Goal: Transaction & Acquisition: Download file/media

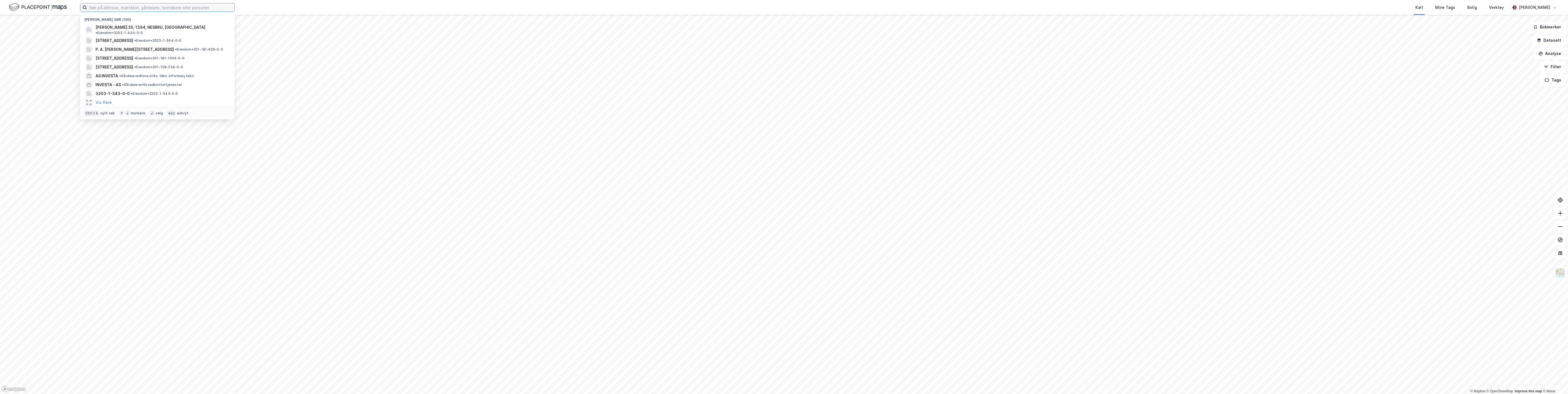
click at [181, 9] on input at bounding box center [161, 7] width 147 height 9
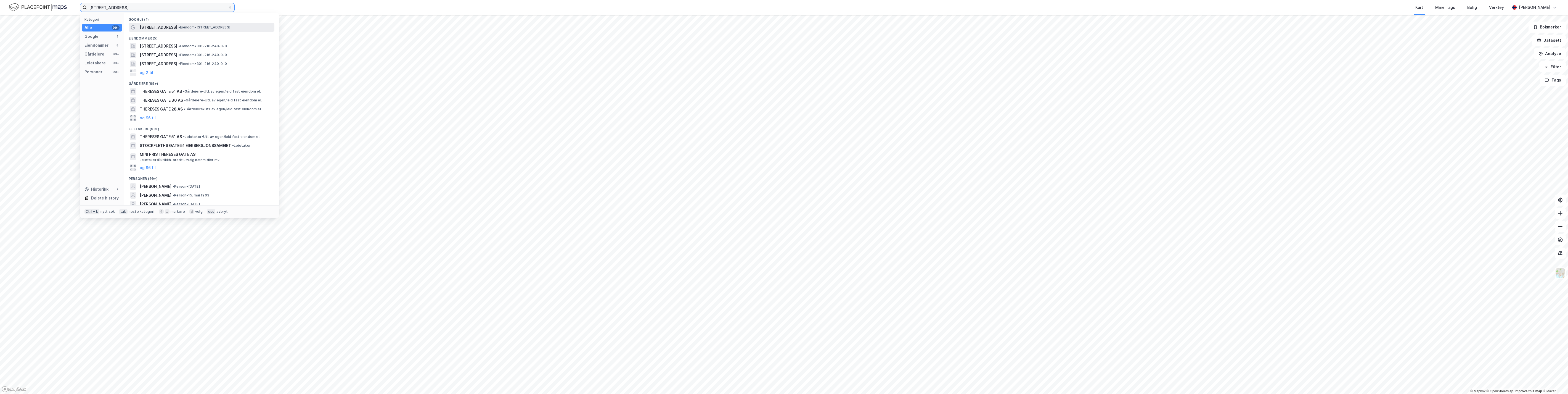
type input "[STREET_ADDRESS]"
click at [178, 29] on span "• Eiendom • [STREET_ADDRESS]" at bounding box center [204, 27] width 52 height 4
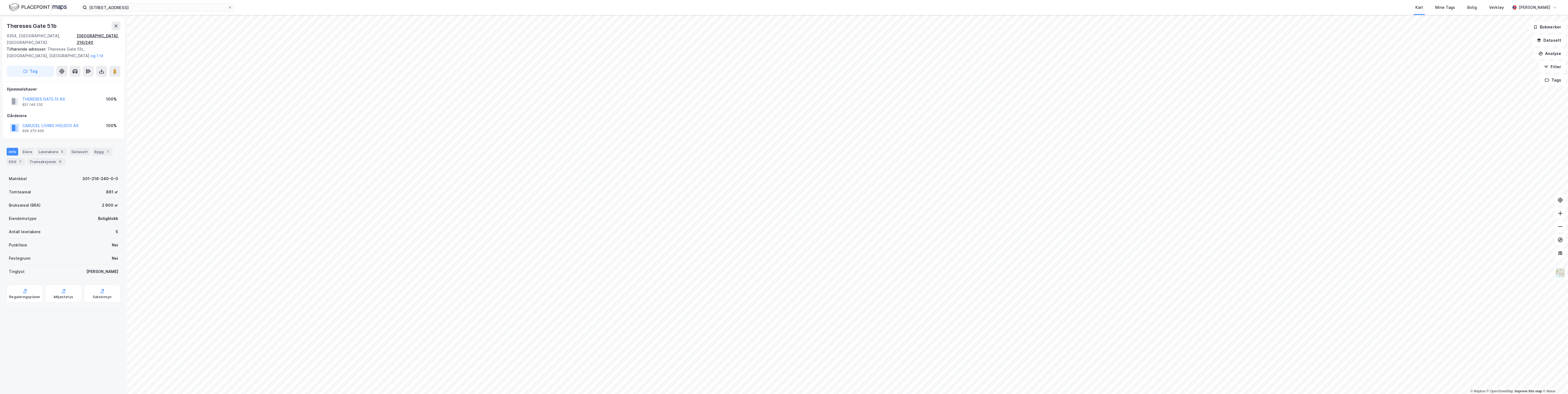
click at [112, 38] on div "[GEOGRAPHIC_DATA], 216/240" at bounding box center [99, 40] width 44 height 13
click at [0, 0] on button "[GEOGRAPHIC_DATA]" at bounding box center [0, 0] width 0 height 0
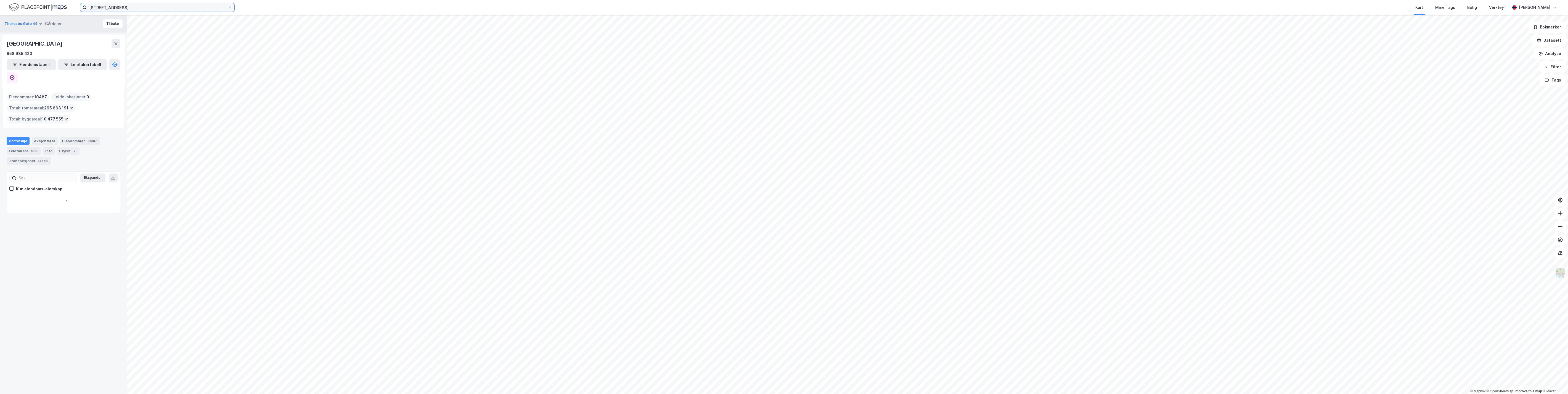
click at [137, 7] on input "[STREET_ADDRESS]" at bounding box center [157, 7] width 141 height 9
click at [114, 28] on span "[STREET_ADDRESS]" at bounding box center [114, 27] width 38 height 7
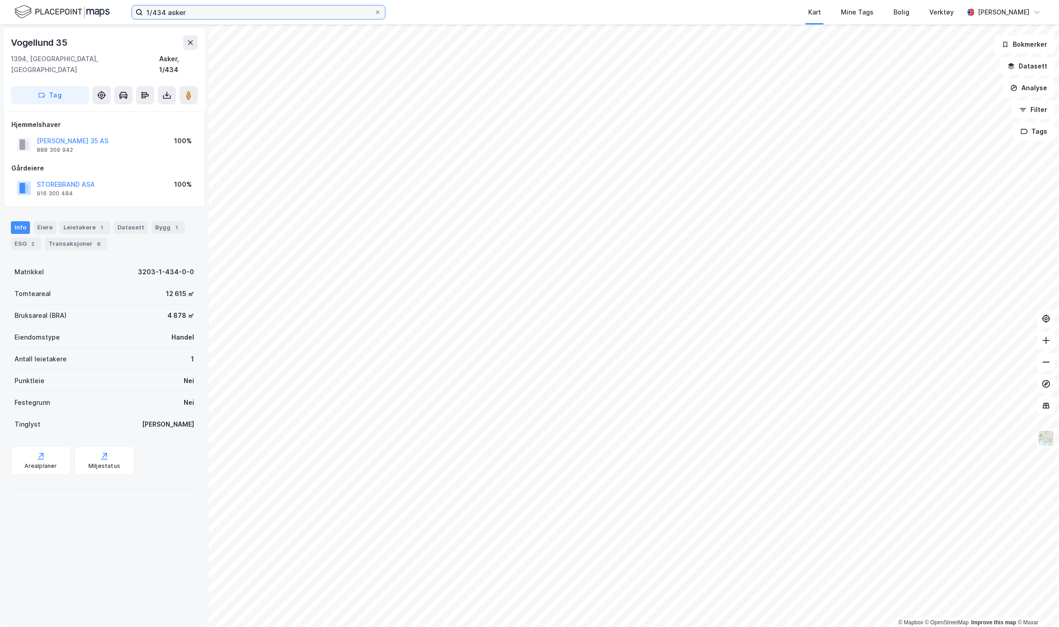
click at [152, 12] on input "1/434 asker" at bounding box center [258, 12] width 231 height 14
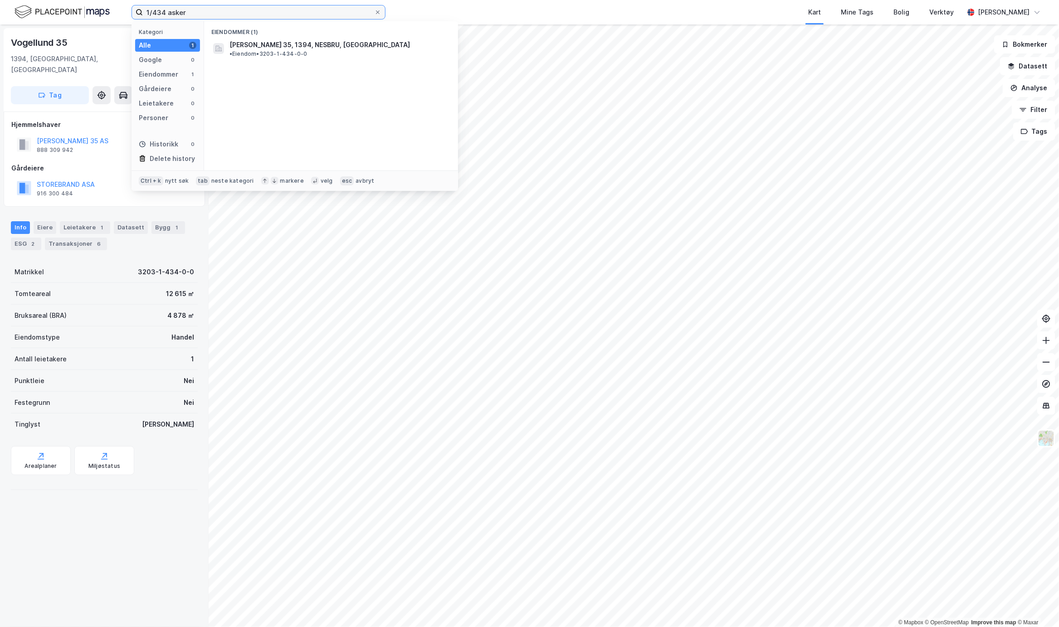
click at [152, 12] on input "1/434 asker" at bounding box center [258, 12] width 231 height 14
type input "216/240 oslo"
click at [251, 41] on span "[STREET_ADDRESS]" at bounding box center [260, 44] width 62 height 11
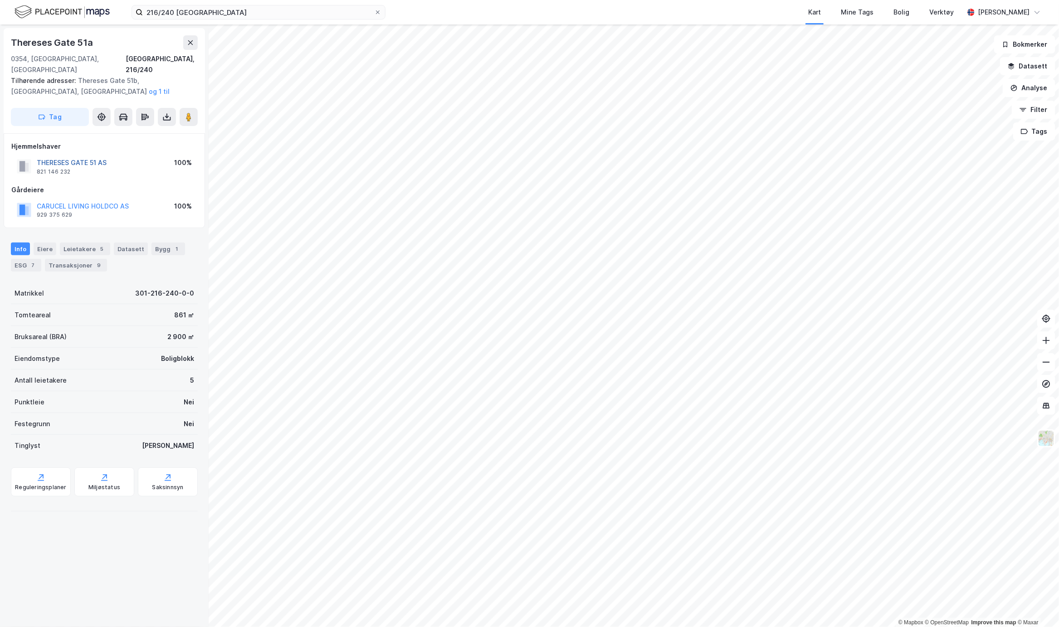
click at [0, 0] on button "THERESES GATE 51 AS" at bounding box center [0, 0] width 0 height 0
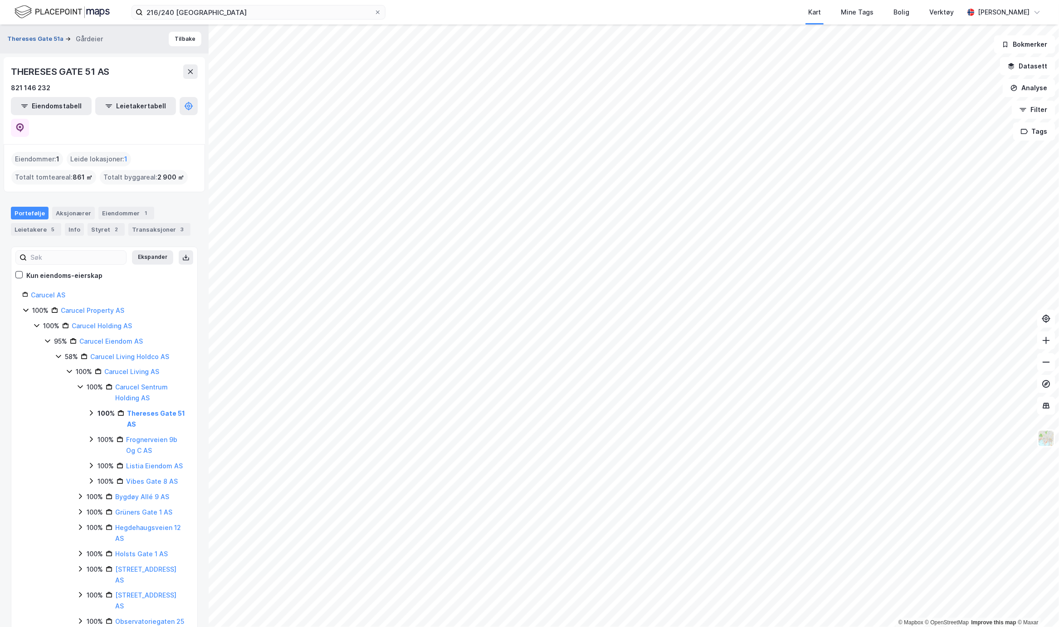
click at [25, 37] on button "Thereses Gate 51a" at bounding box center [36, 38] width 58 height 9
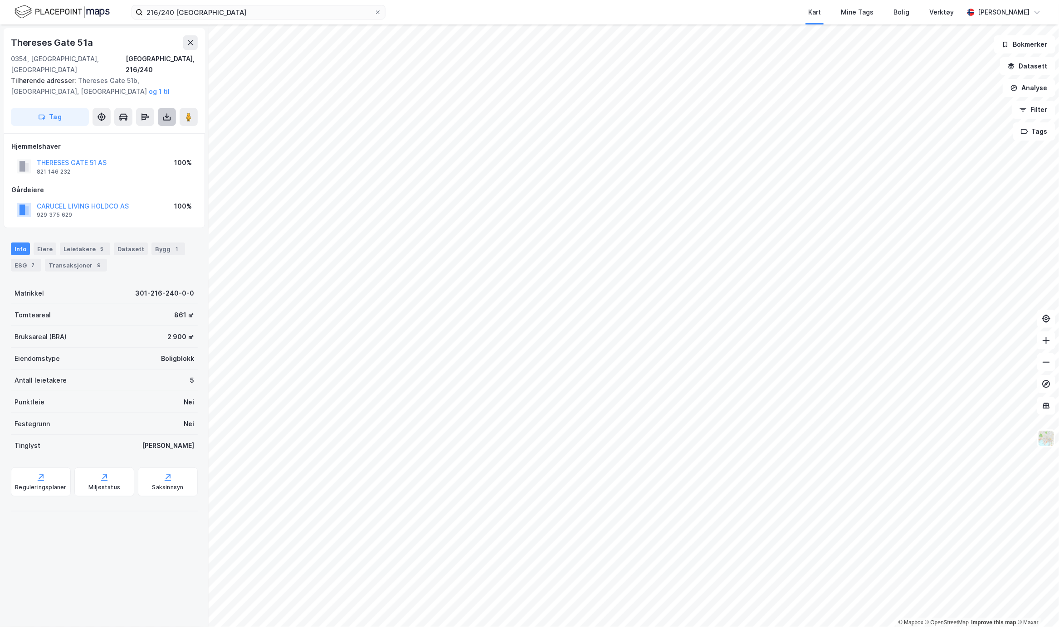
click at [166, 112] on icon at bounding box center [166, 116] width 9 height 9
click at [135, 132] on div "Last ned grunnbok" at bounding box center [122, 135] width 53 height 7
